Goal: Check status

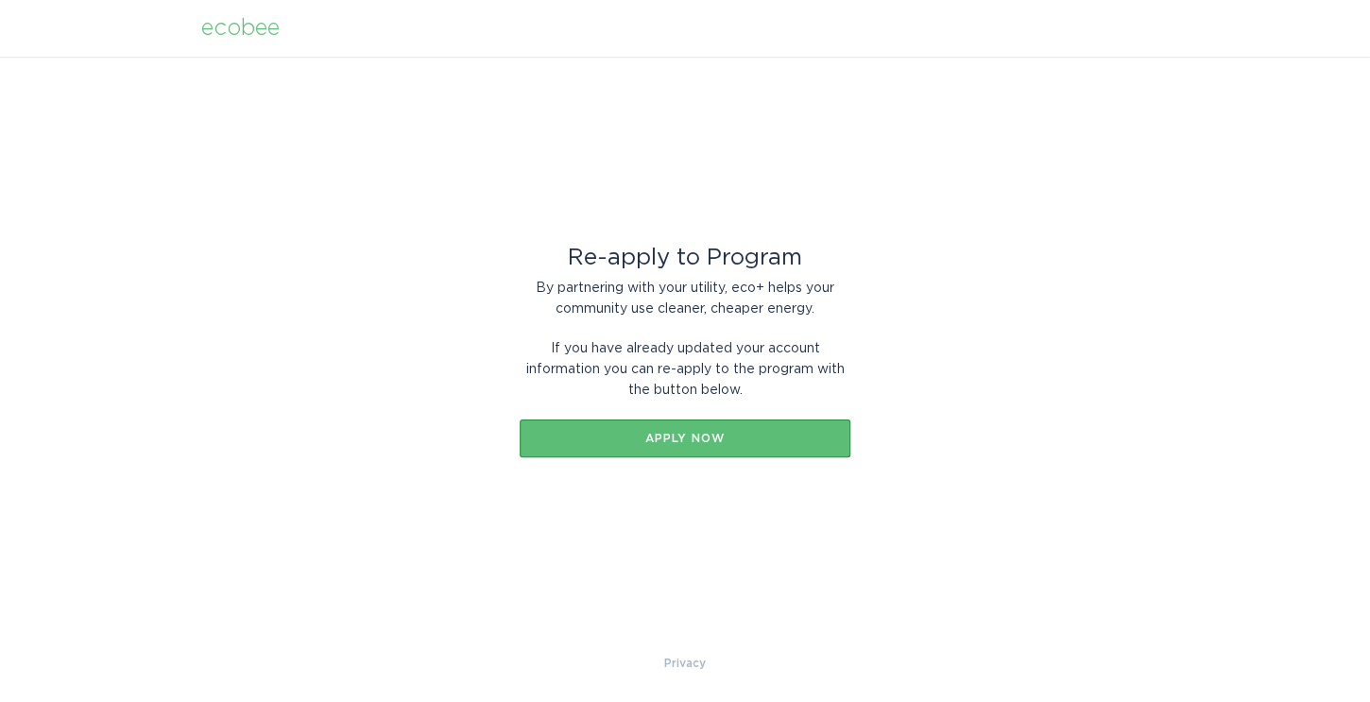
click at [240, 33] on div "ecobee" at bounding box center [240, 28] width 78 height 21
